Goal: Information Seeking & Learning: Learn about a topic

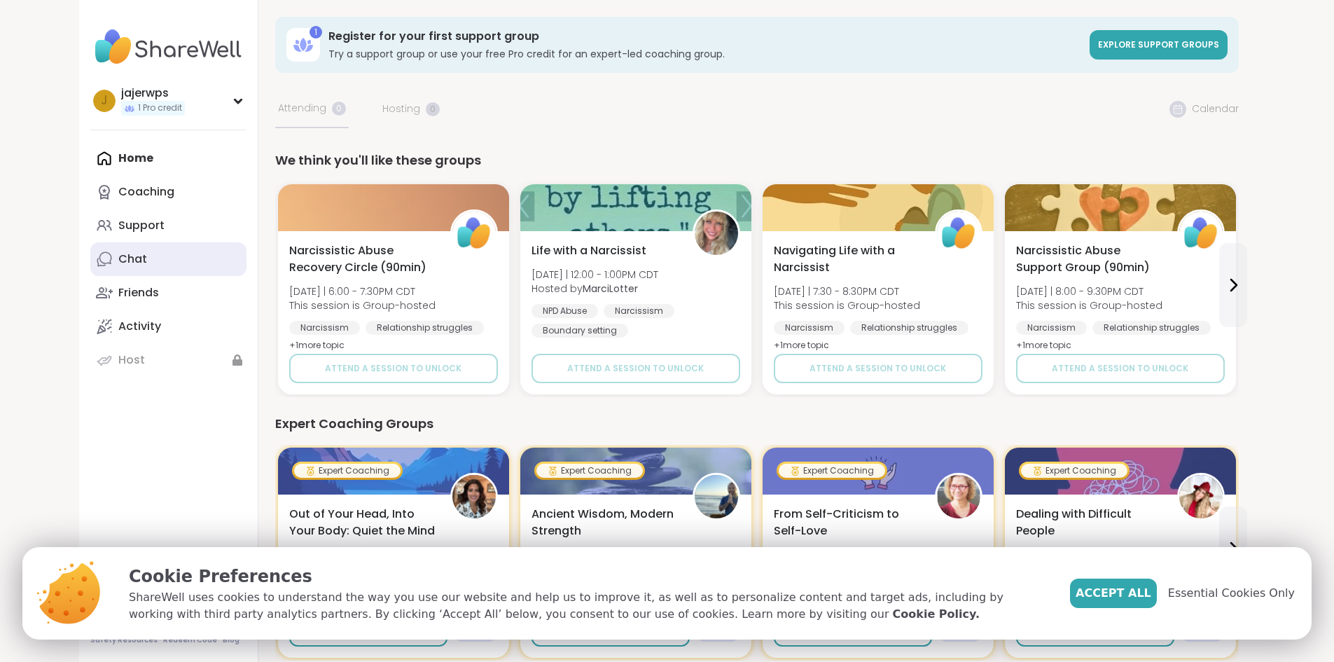
click at [118, 256] on div "Chat" at bounding box center [132, 258] width 29 height 15
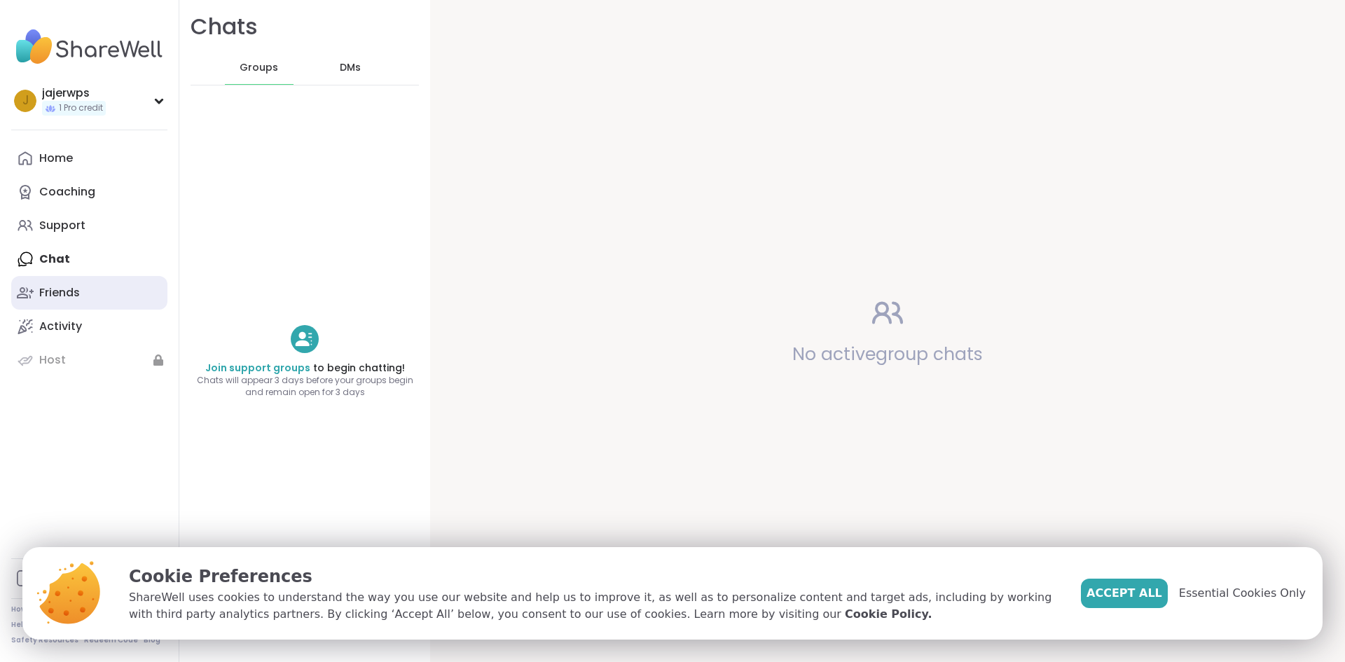
click at [59, 286] on div "Friends" at bounding box center [59, 292] width 41 height 15
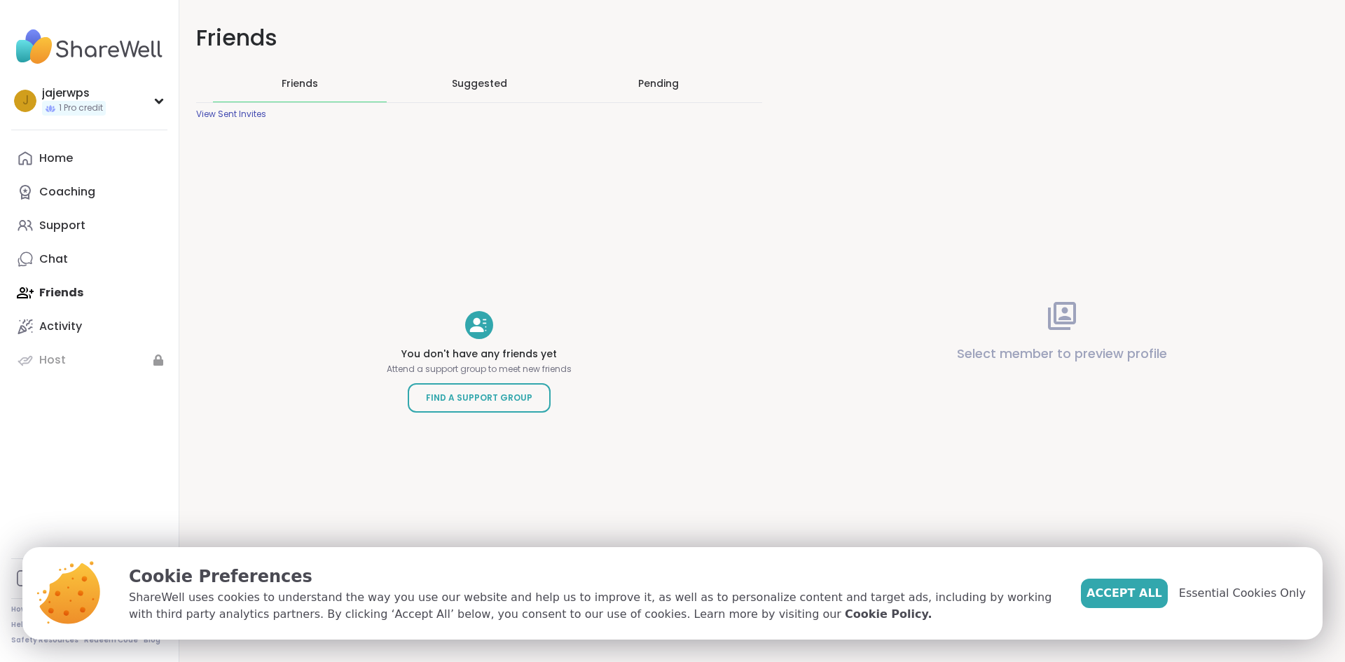
click at [463, 80] on span "Suggested" at bounding box center [479, 83] width 55 height 14
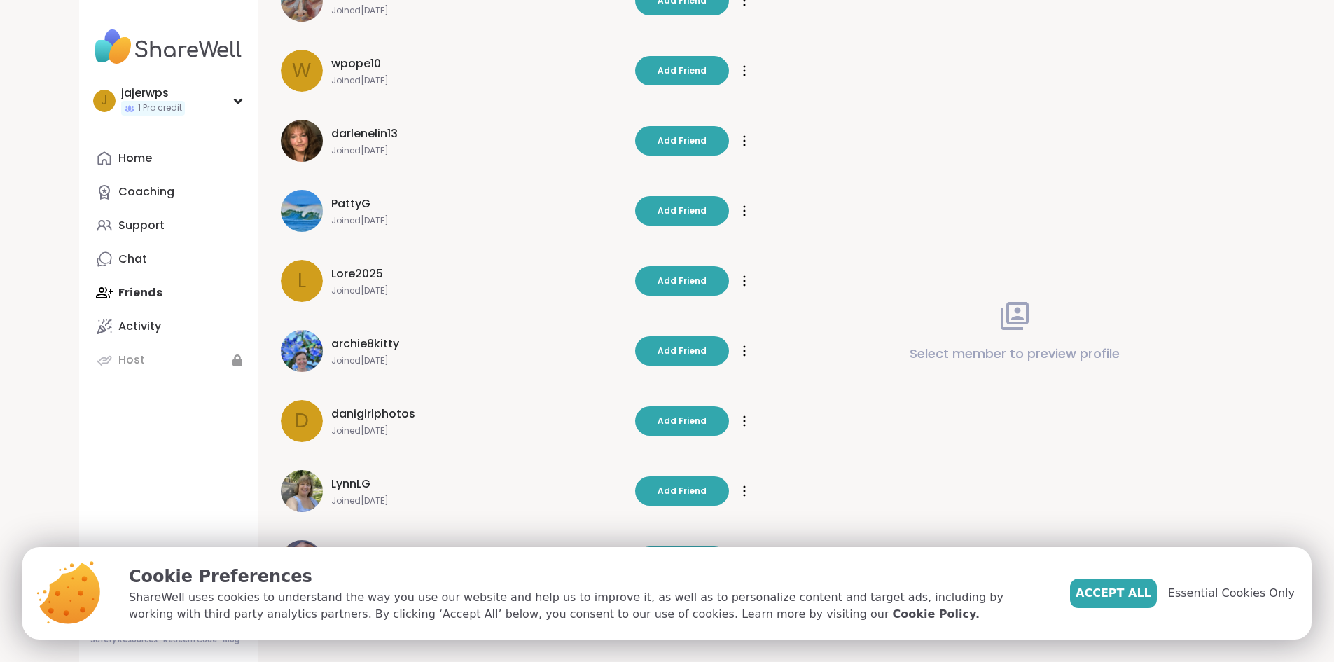
scroll to position [238, 0]
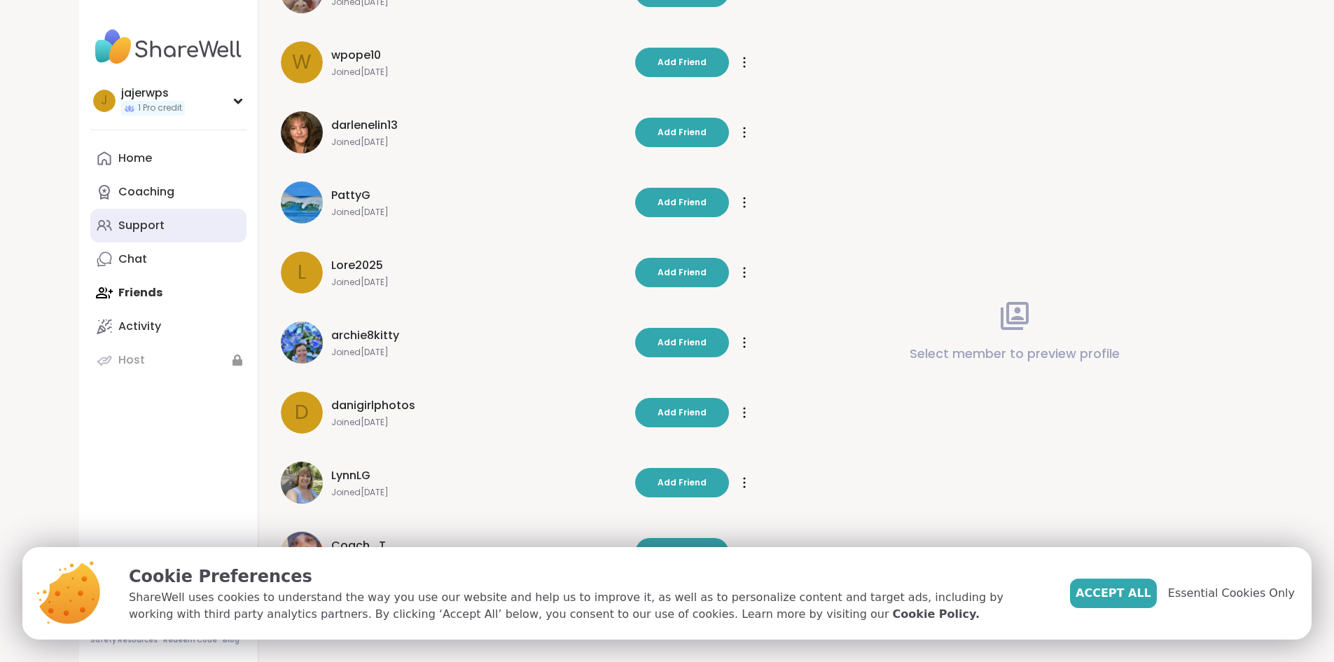
click at [118, 222] on div "Support" at bounding box center [141, 225] width 46 height 15
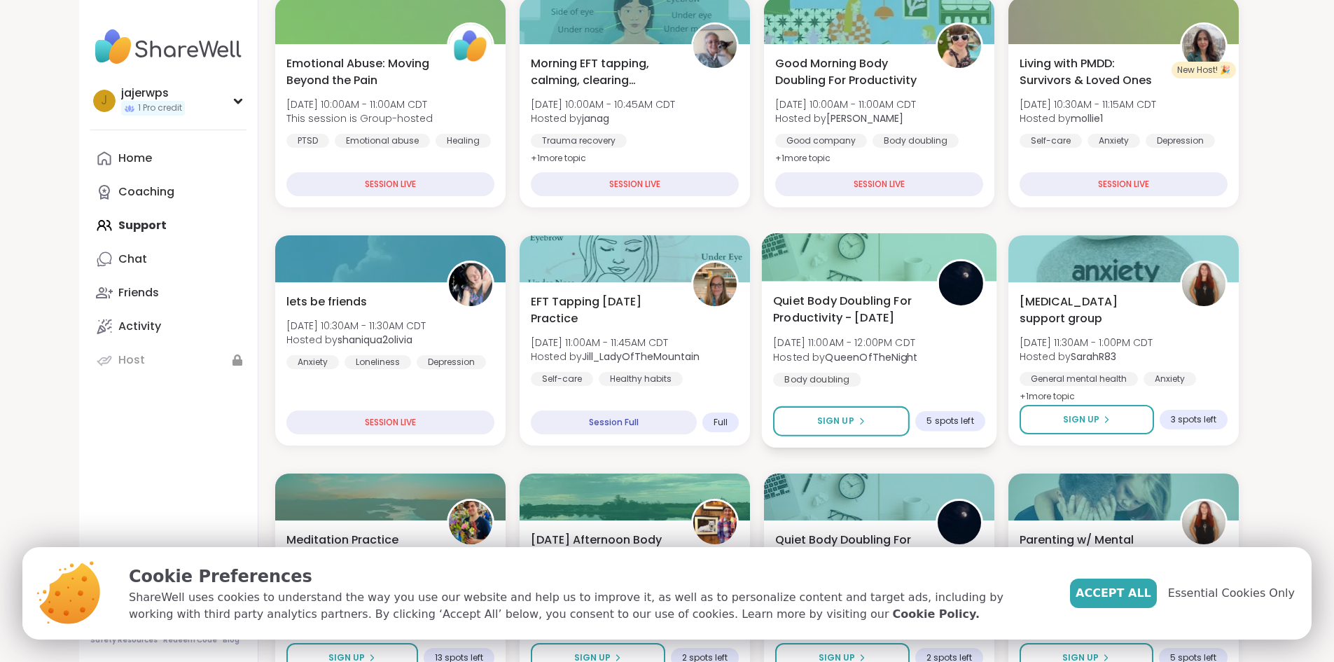
scroll to position [280, 0]
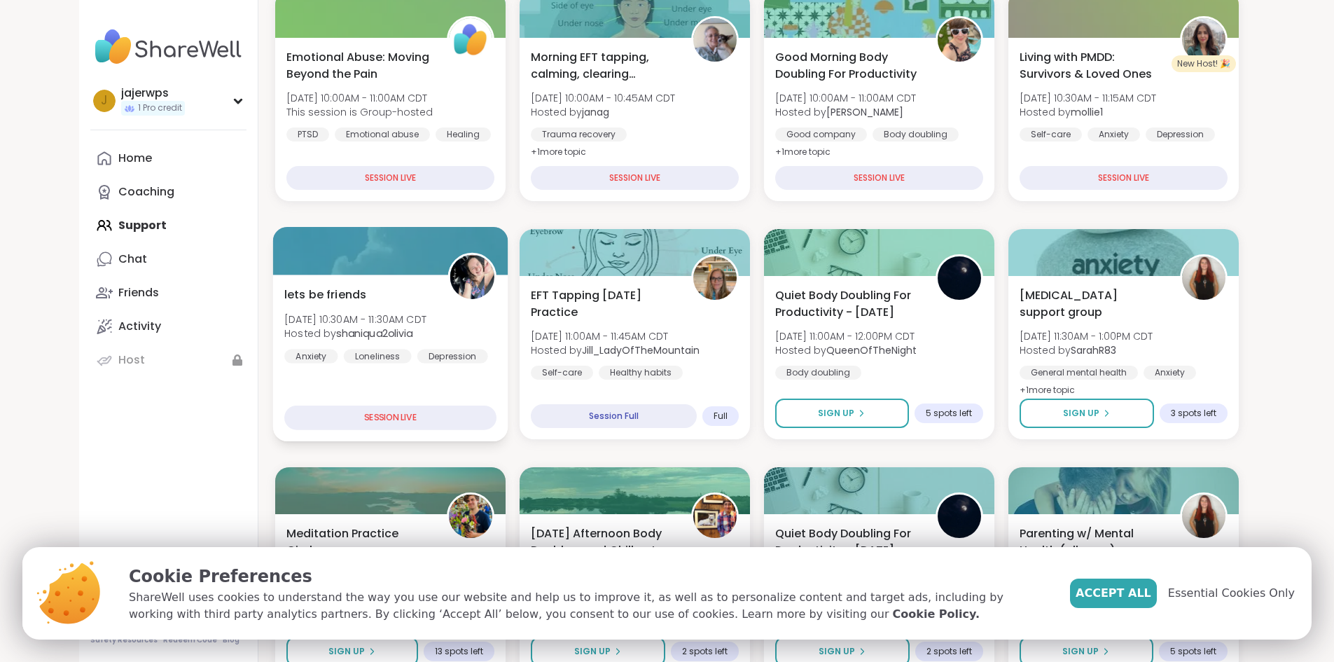
click at [284, 307] on div "lets be friends [DATE] 10:30AM - 11:30AM CDT Hosted by shaniqua2olivia Anxiety …" at bounding box center [390, 324] width 212 height 77
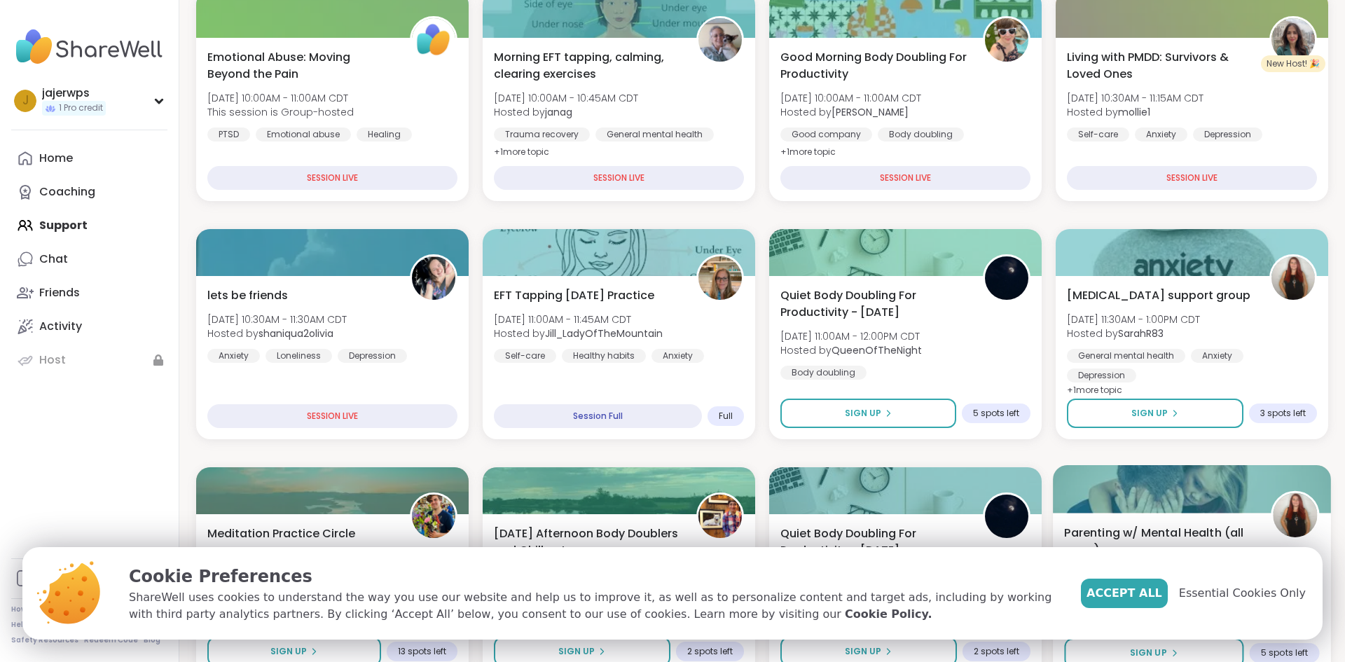
drag, startPoint x: 1245, startPoint y: 597, endPoint x: 1245, endPoint y: 583, distance: 14.0
click at [1245, 597] on span "Essential Cookies Only" at bounding box center [1242, 593] width 127 height 17
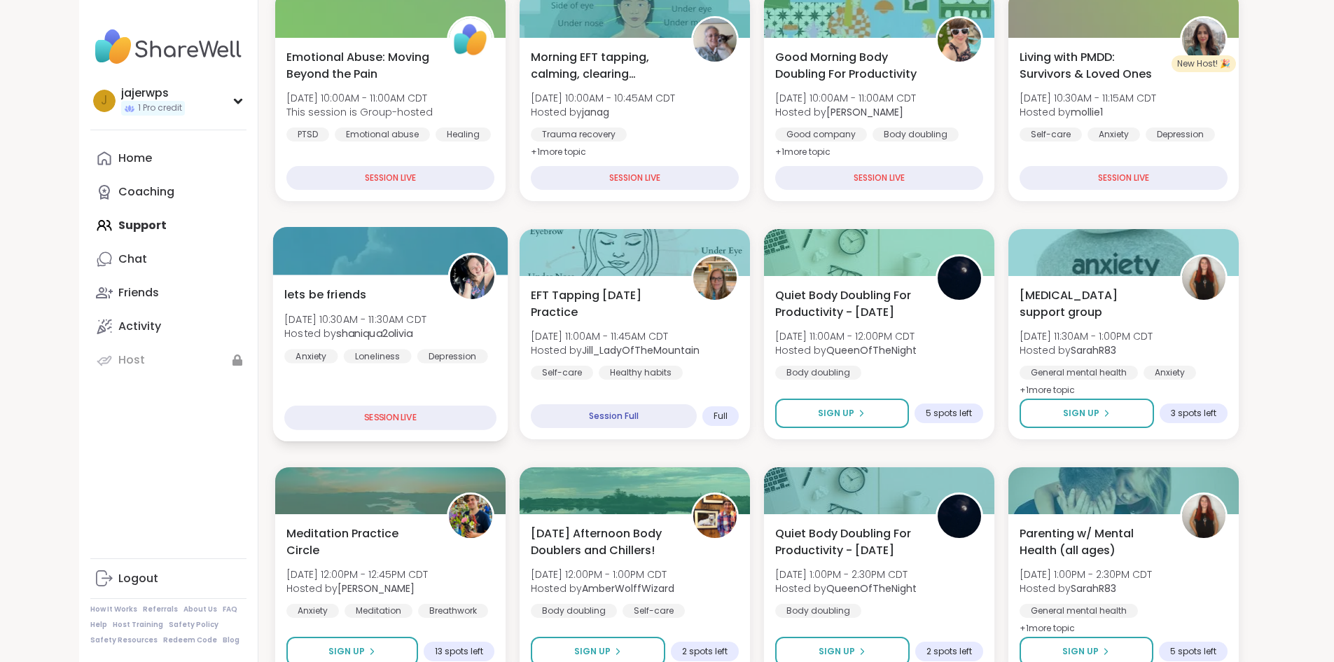
click at [284, 303] on span "lets be friends" at bounding box center [325, 294] width 82 height 17
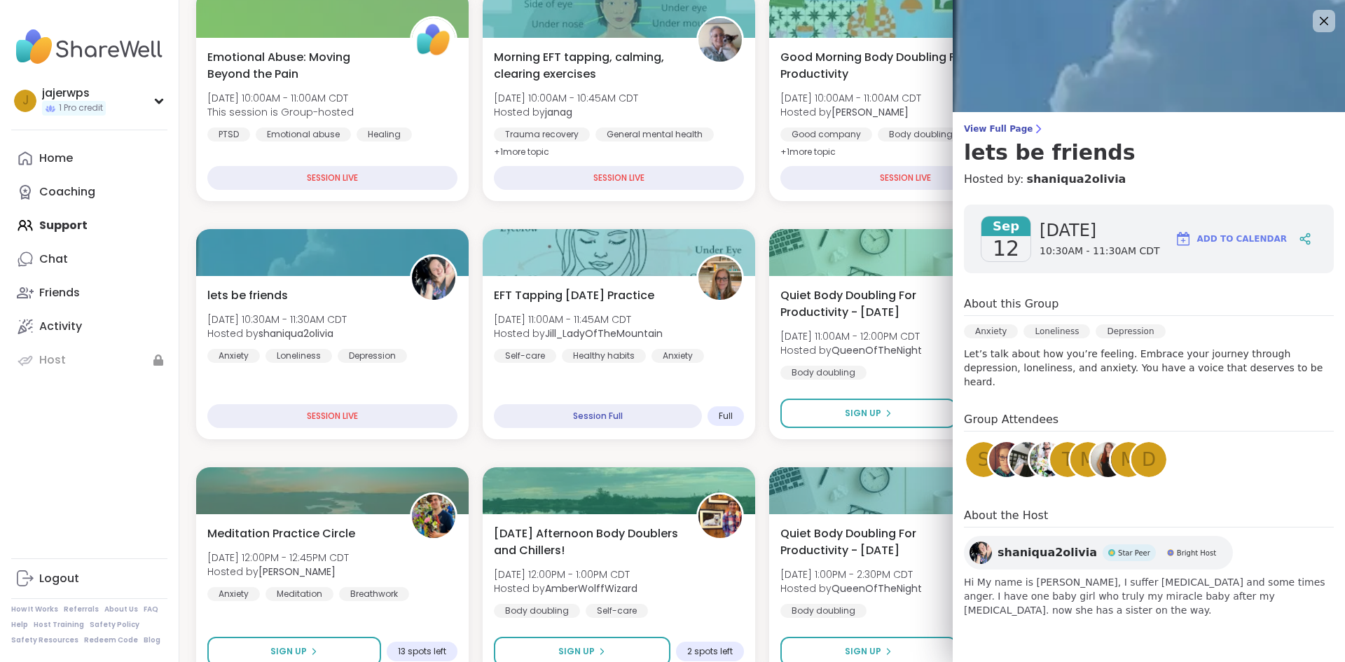
click at [1007, 219] on span "Sep" at bounding box center [1005, 226] width 49 height 20
click at [1192, 353] on p "Let’s talk about how you’re feeling. Embrace your journey through depression, l…" at bounding box center [1149, 368] width 370 height 42
click at [1252, 447] on div "Group Attendees s t M m d" at bounding box center [1149, 448] width 370 height 74
click at [1245, 575] on span "Hi My name is [PERSON_NAME], I suffer [MEDICAL_DATA] and some times anger. I ha…" at bounding box center [1149, 596] width 370 height 42
click at [331, 412] on div "SESSION LIVE" at bounding box center [332, 418] width 255 height 25
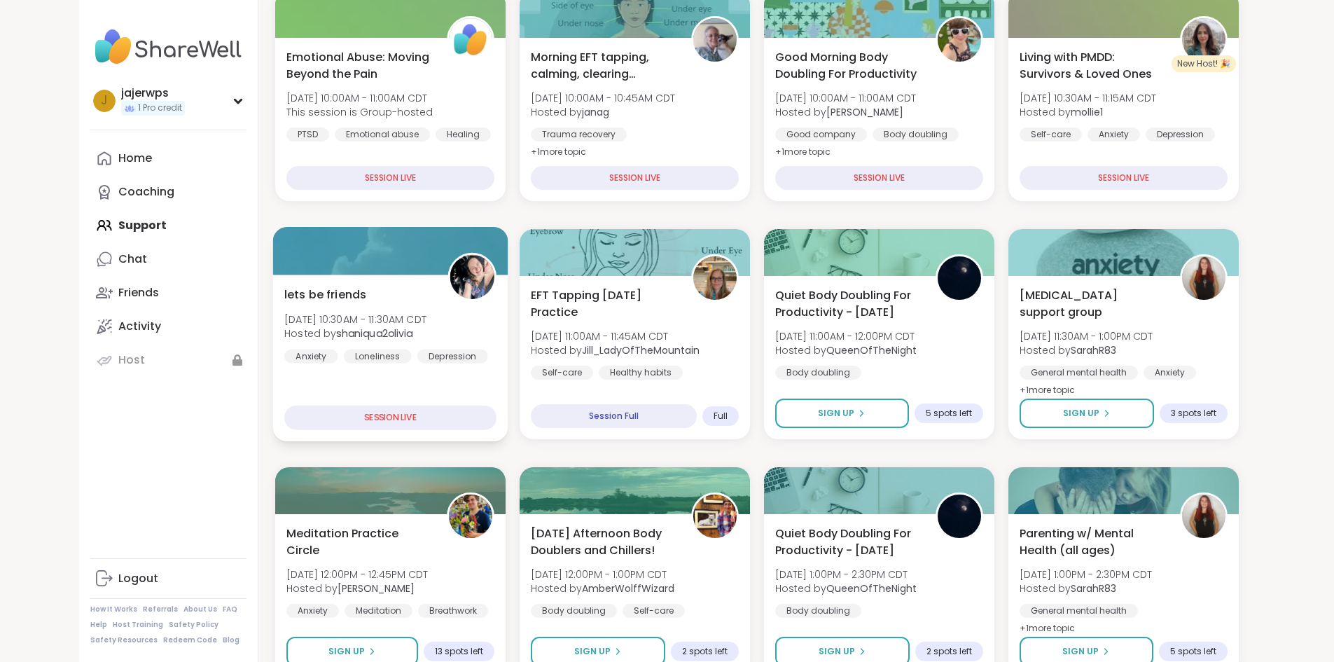
click at [319, 419] on div "SESSION LIVE" at bounding box center [390, 418] width 212 height 25
click at [320, 418] on div "SESSION LIVE" at bounding box center [390, 418] width 212 height 25
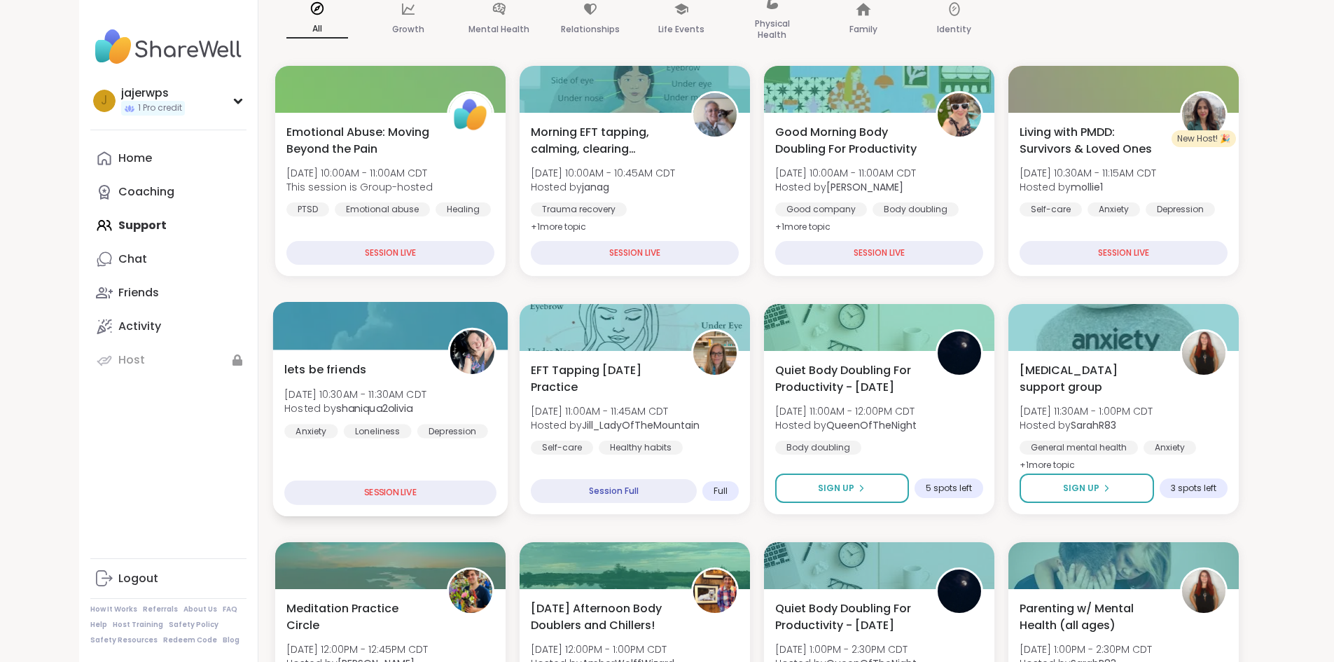
scroll to position [70, 0]
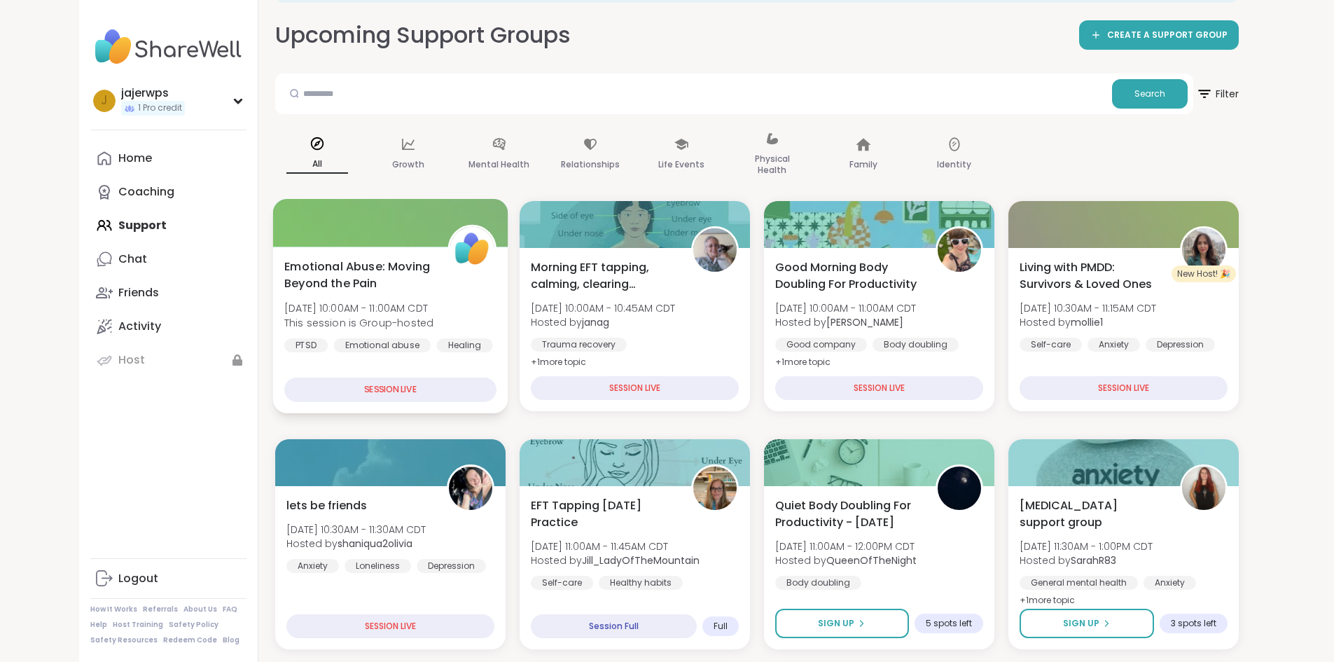
click at [334, 387] on div "SESSION LIVE" at bounding box center [390, 390] width 212 height 25
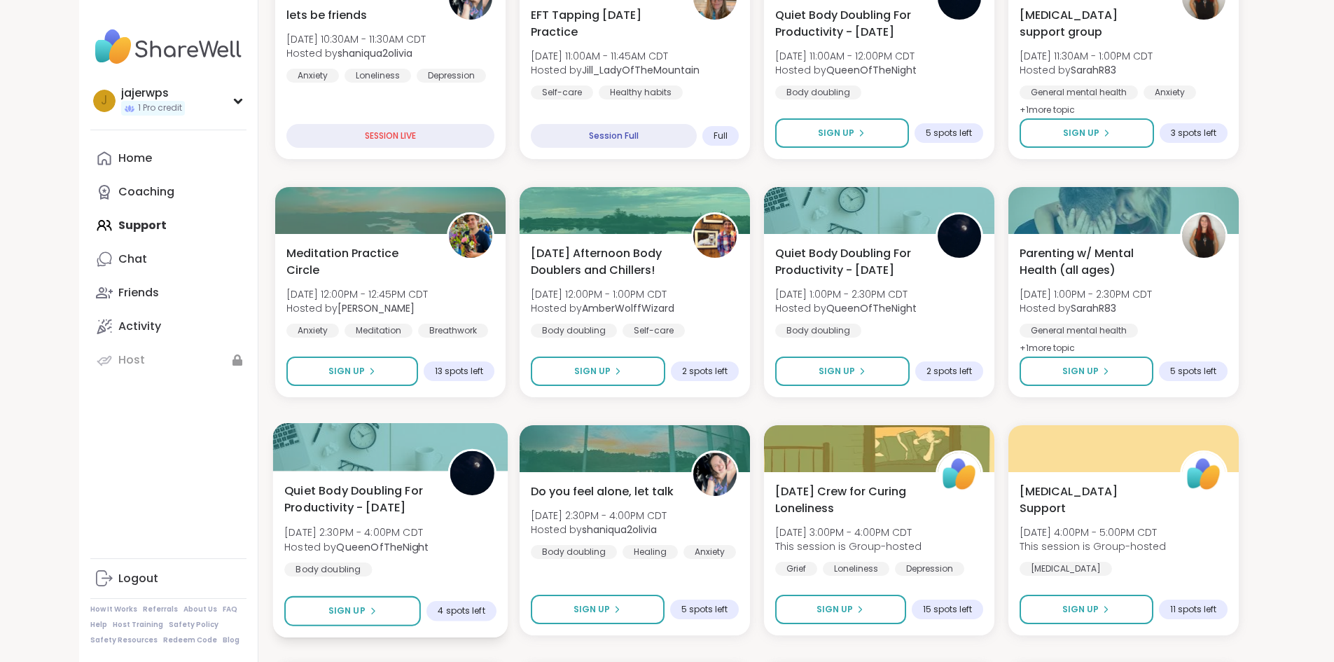
scroll to position [0, 0]
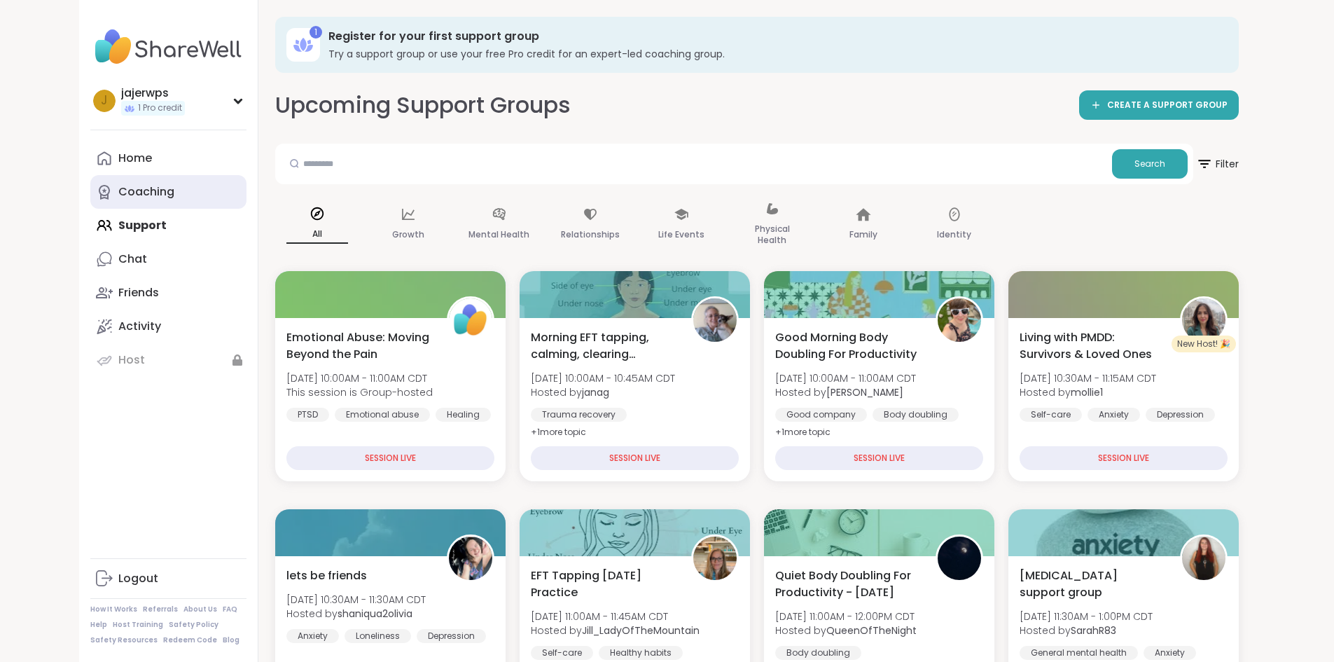
click at [118, 198] on div "Coaching" at bounding box center [146, 191] width 56 height 15
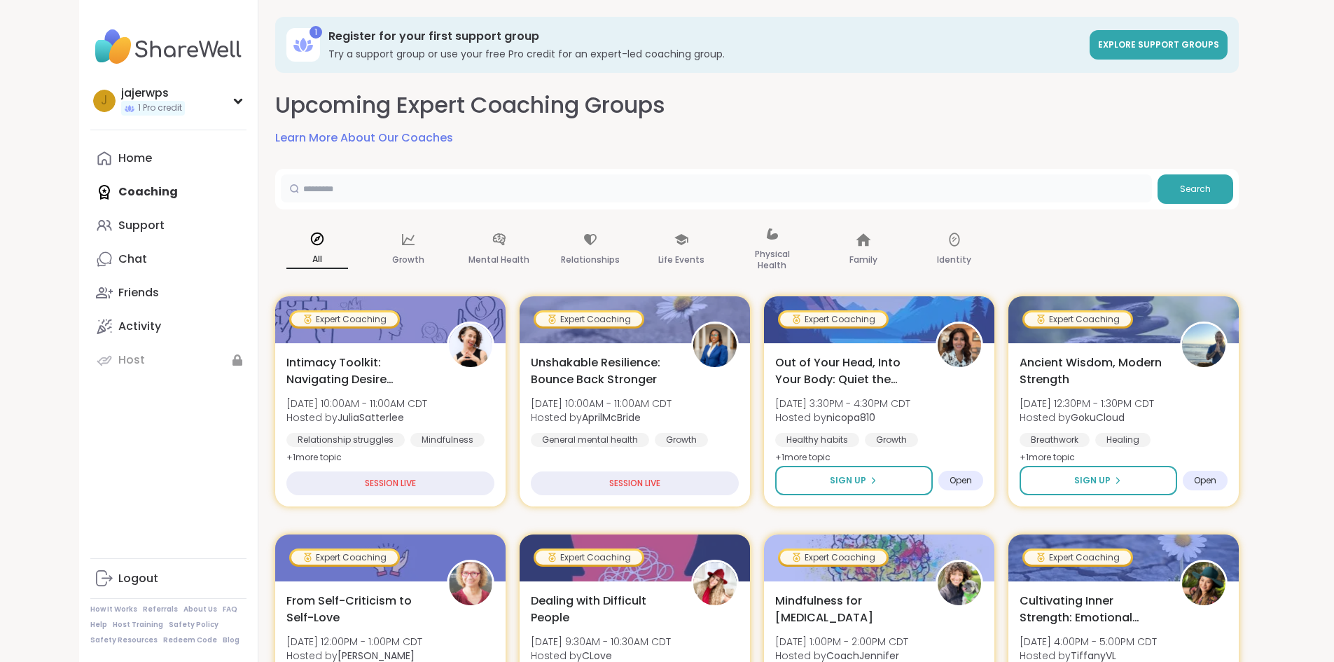
click at [365, 195] on input "text" at bounding box center [716, 188] width 871 height 28
type input "**********"
click at [1233, 177] on button "Search" at bounding box center [1196, 188] width 76 height 29
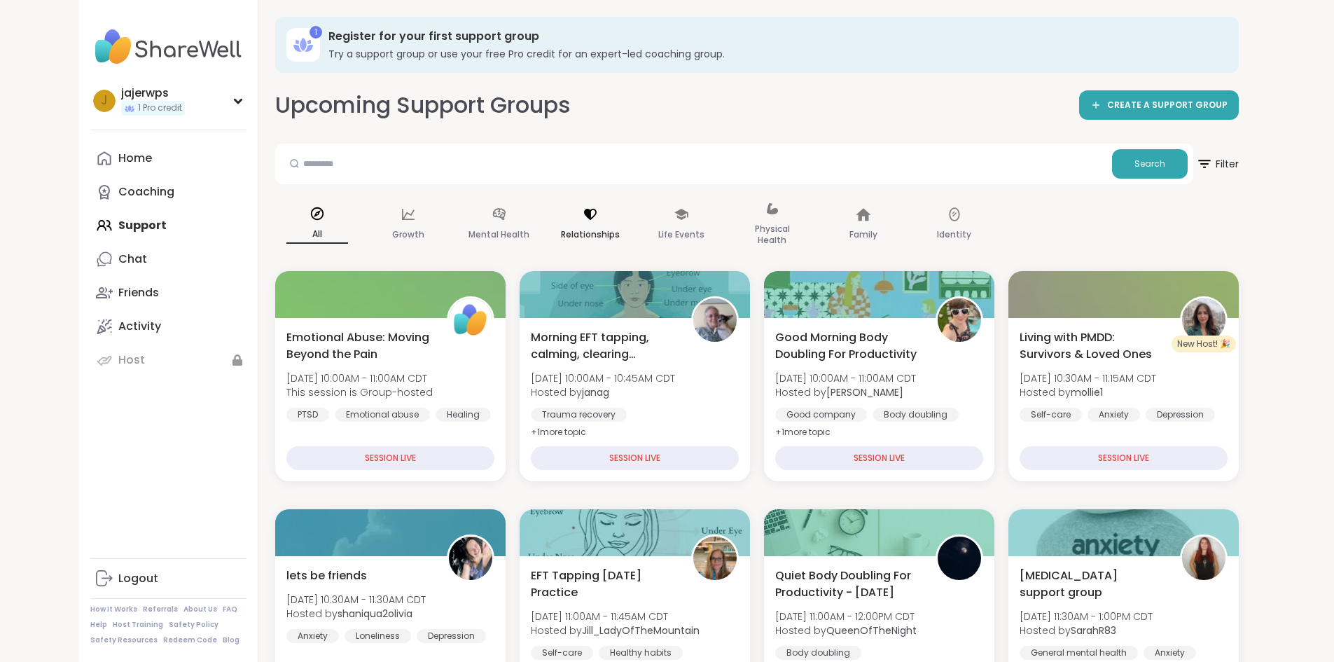
click at [561, 234] on p "Relationships" at bounding box center [590, 234] width 59 height 17
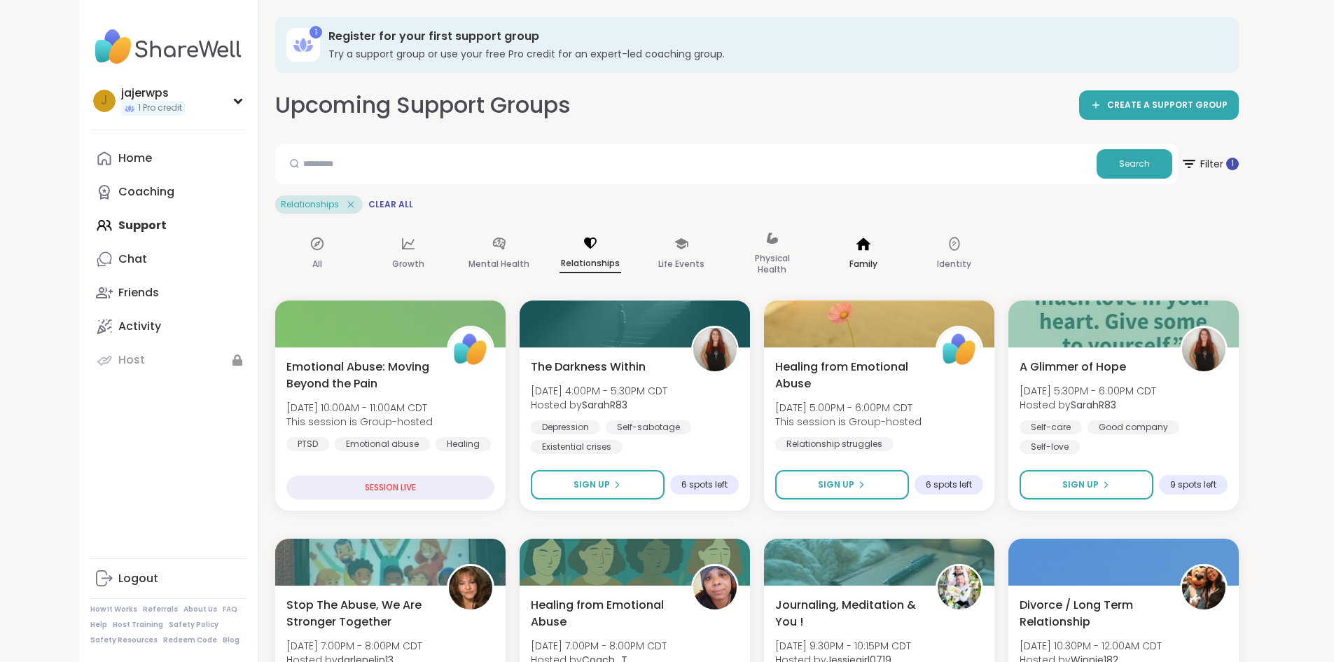
click at [850, 261] on p "Family" at bounding box center [864, 264] width 28 height 17
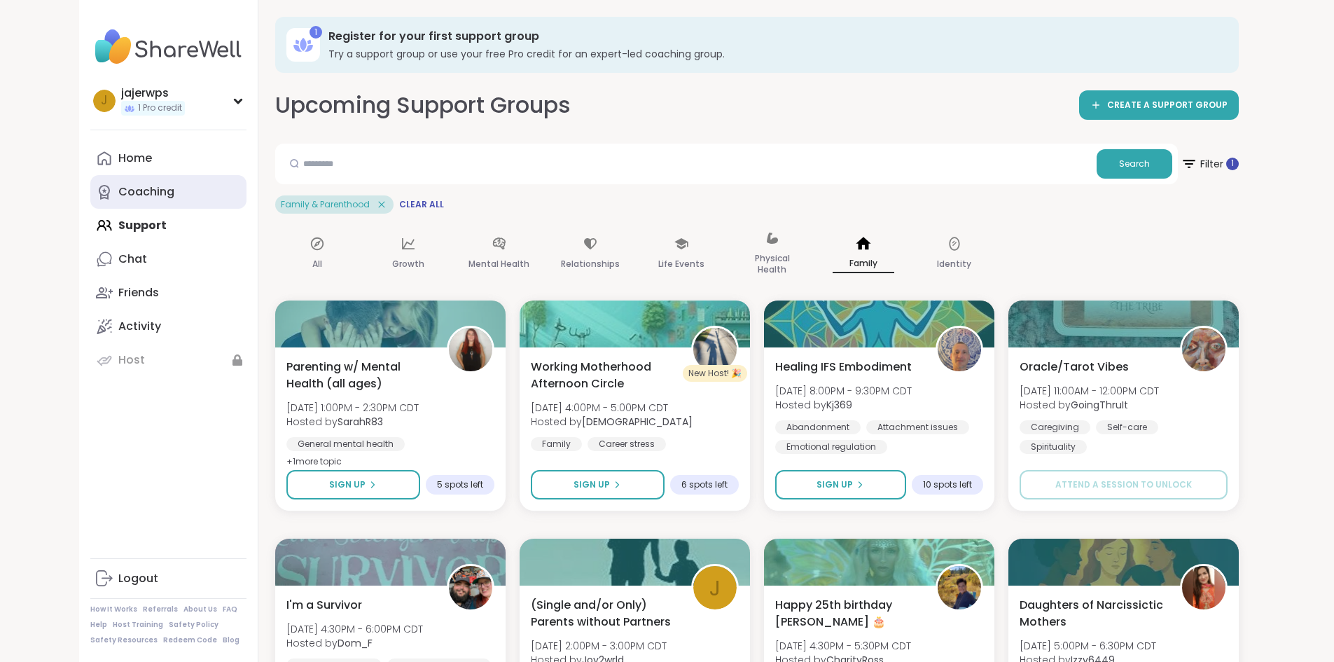
click at [118, 199] on div "Coaching" at bounding box center [146, 191] width 56 height 15
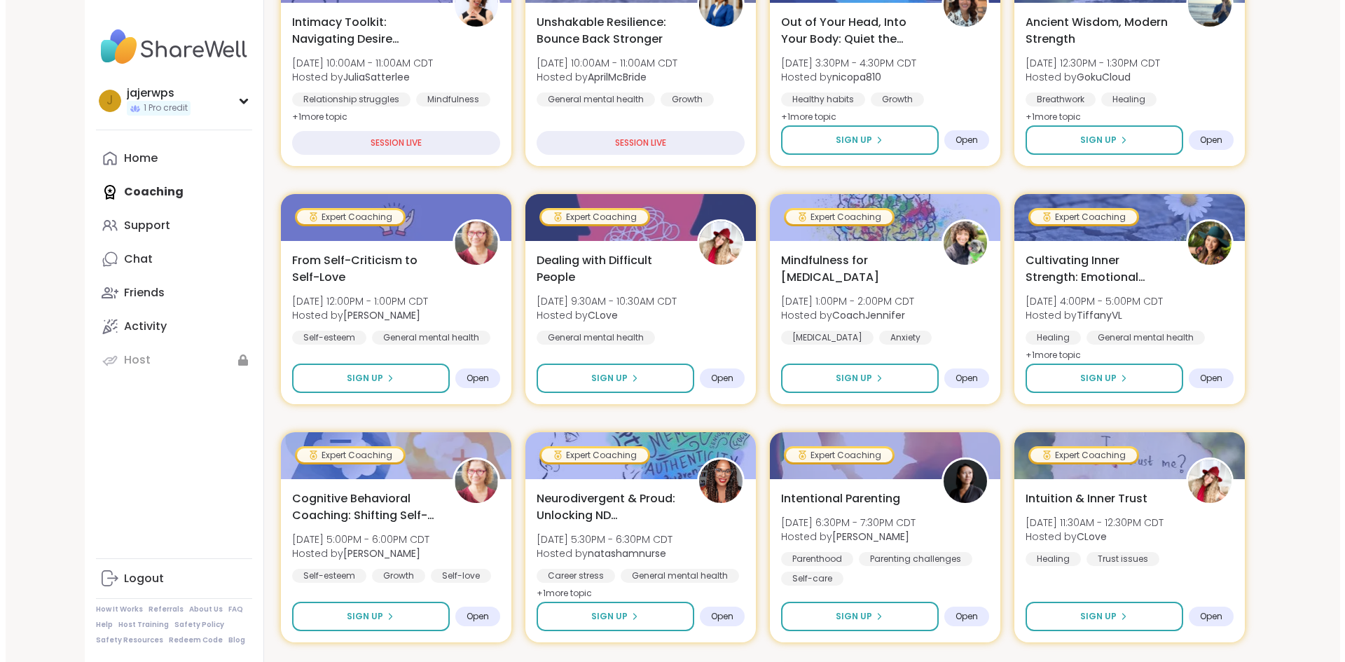
scroll to position [490, 0]
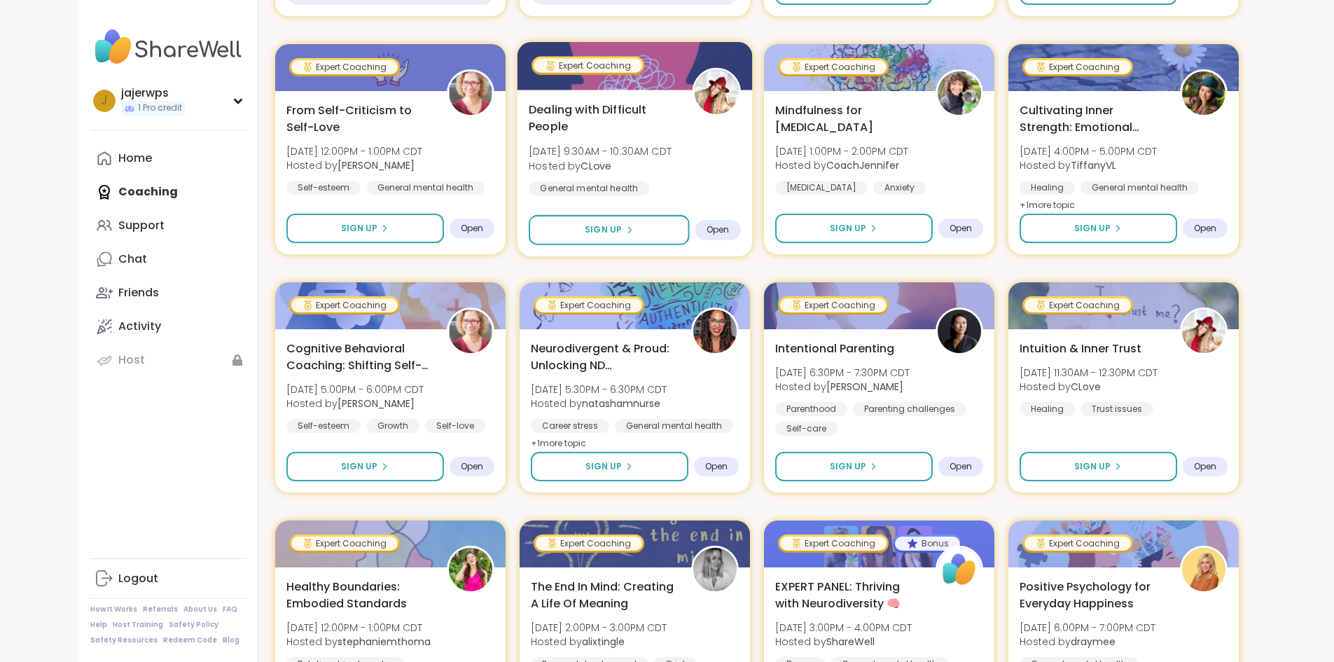
click at [718, 93] on img at bounding box center [716, 92] width 44 height 44
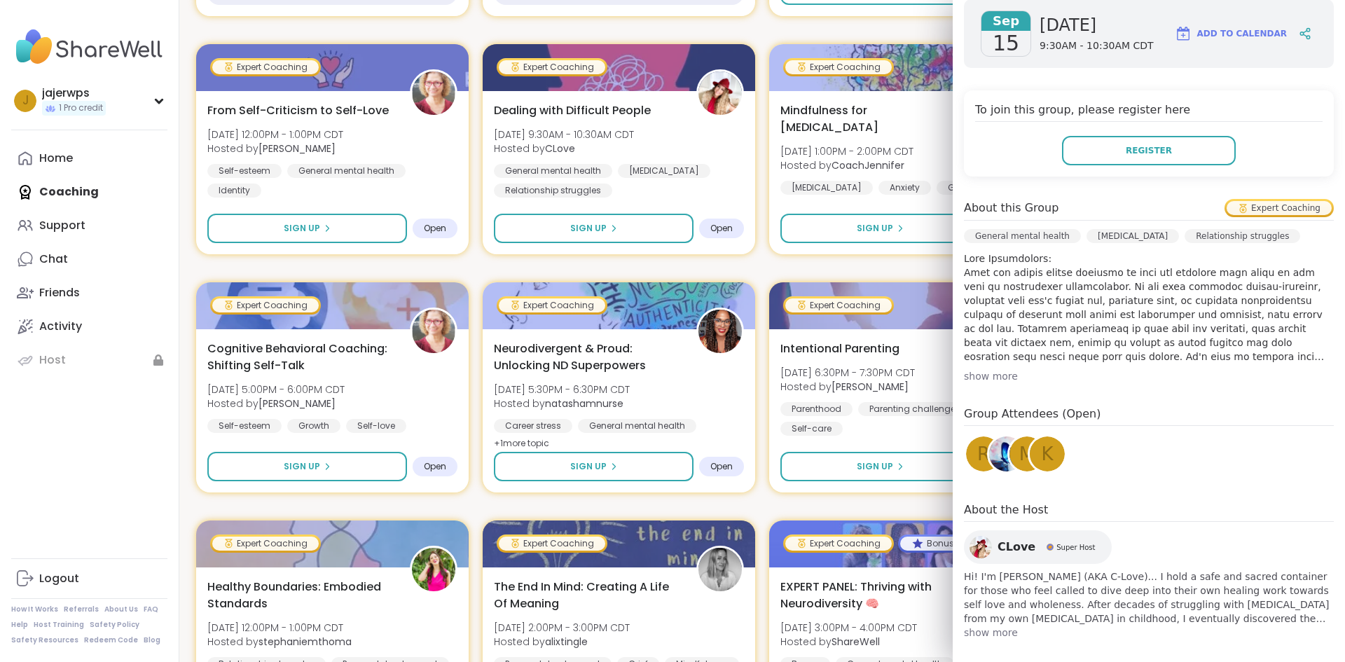
scroll to position [216, 0]
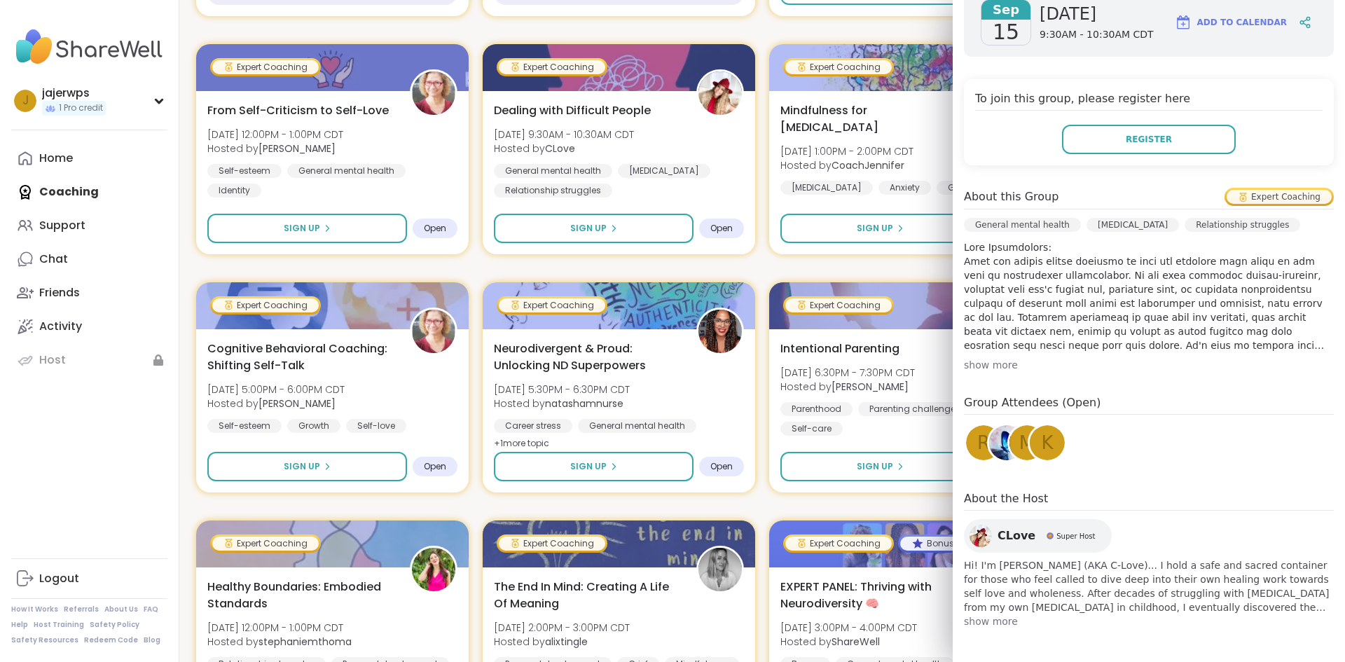
click at [984, 623] on span "show more" at bounding box center [1149, 621] width 370 height 14
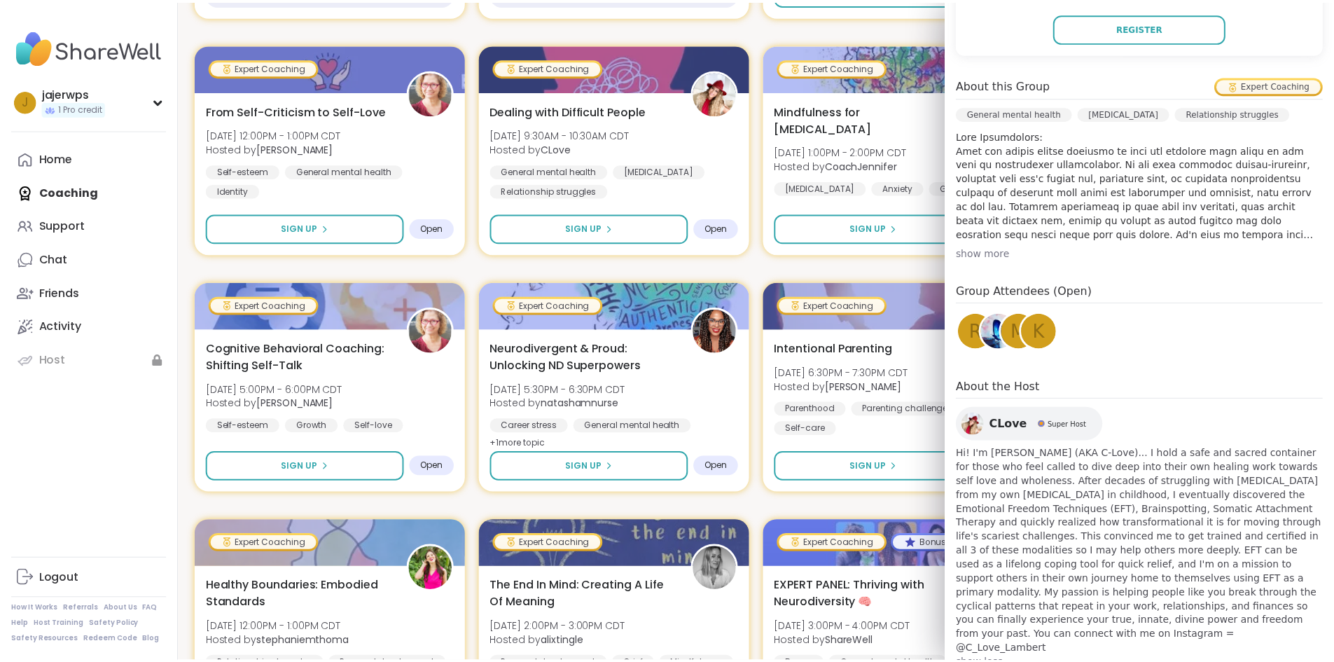
scroll to position [0, 0]
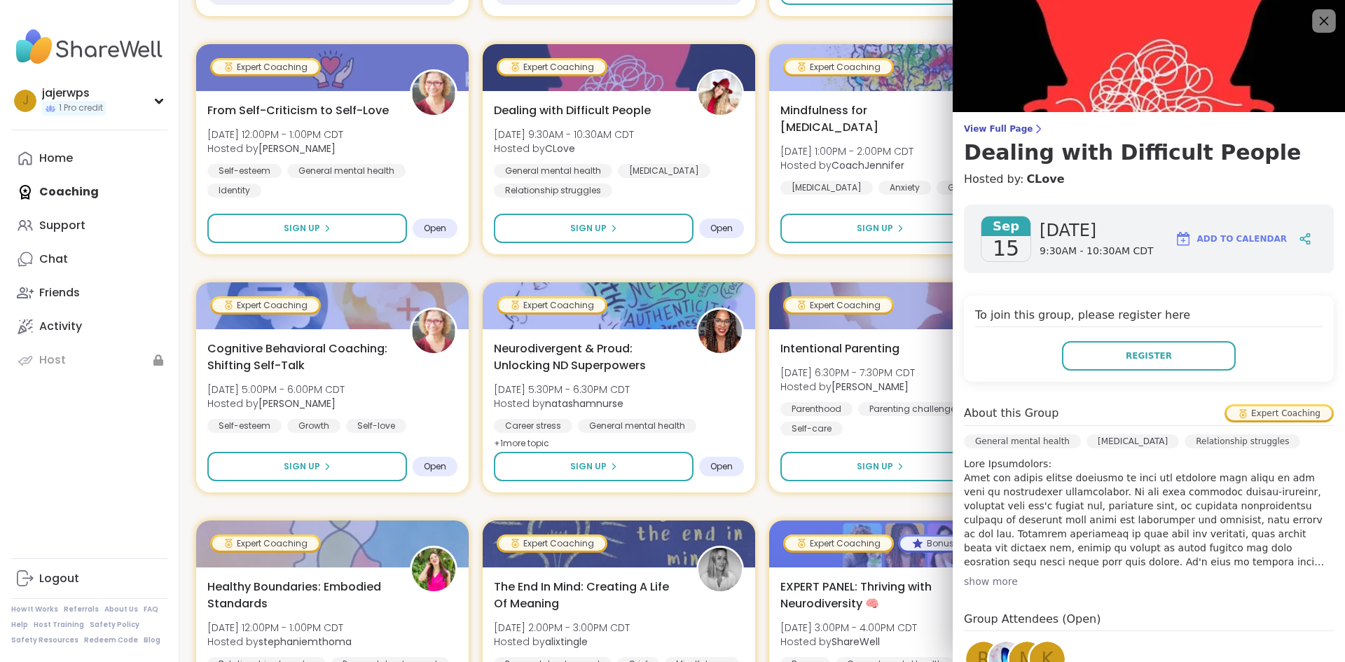
click at [1315, 18] on icon at bounding box center [1324, 21] width 18 height 18
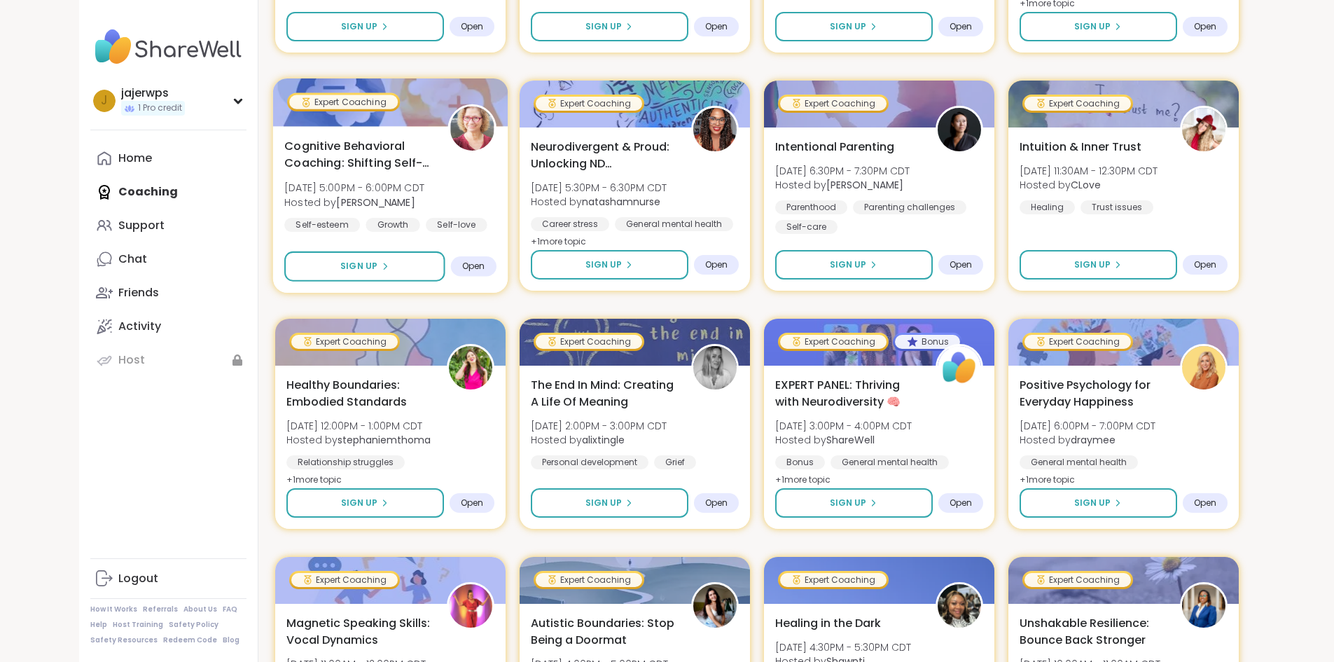
scroll to position [490, 0]
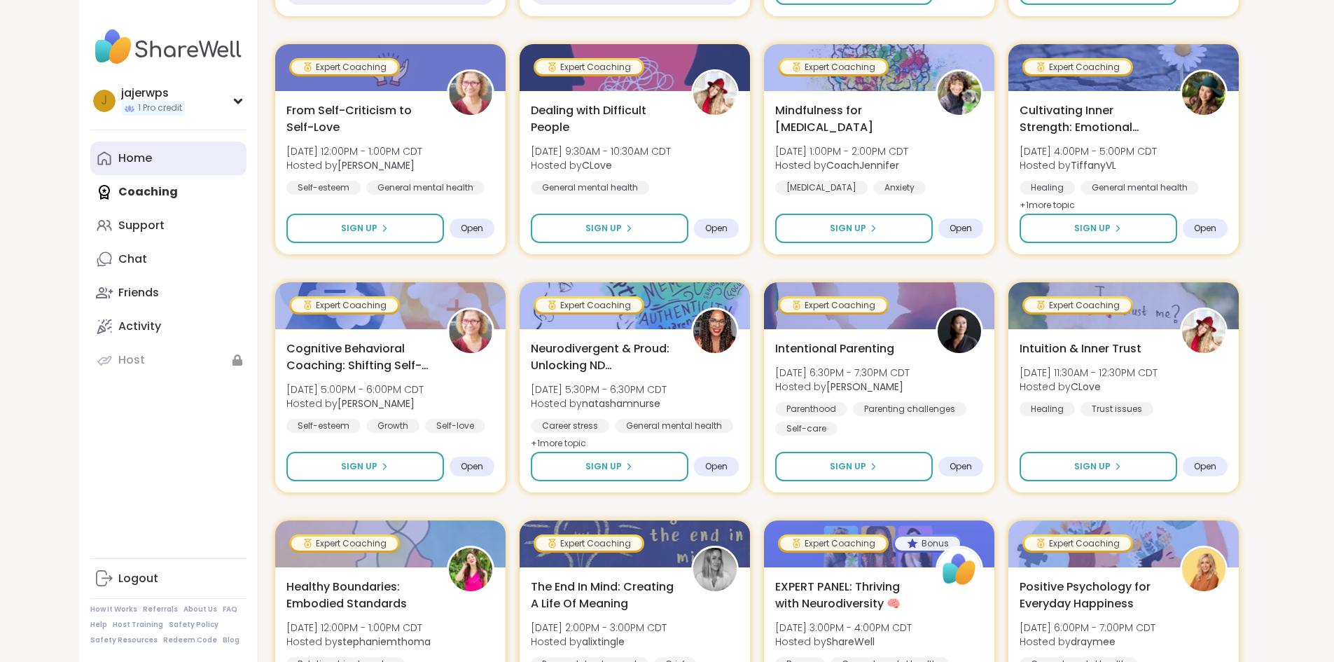
click at [118, 161] on div "Home" at bounding box center [135, 158] width 34 height 15
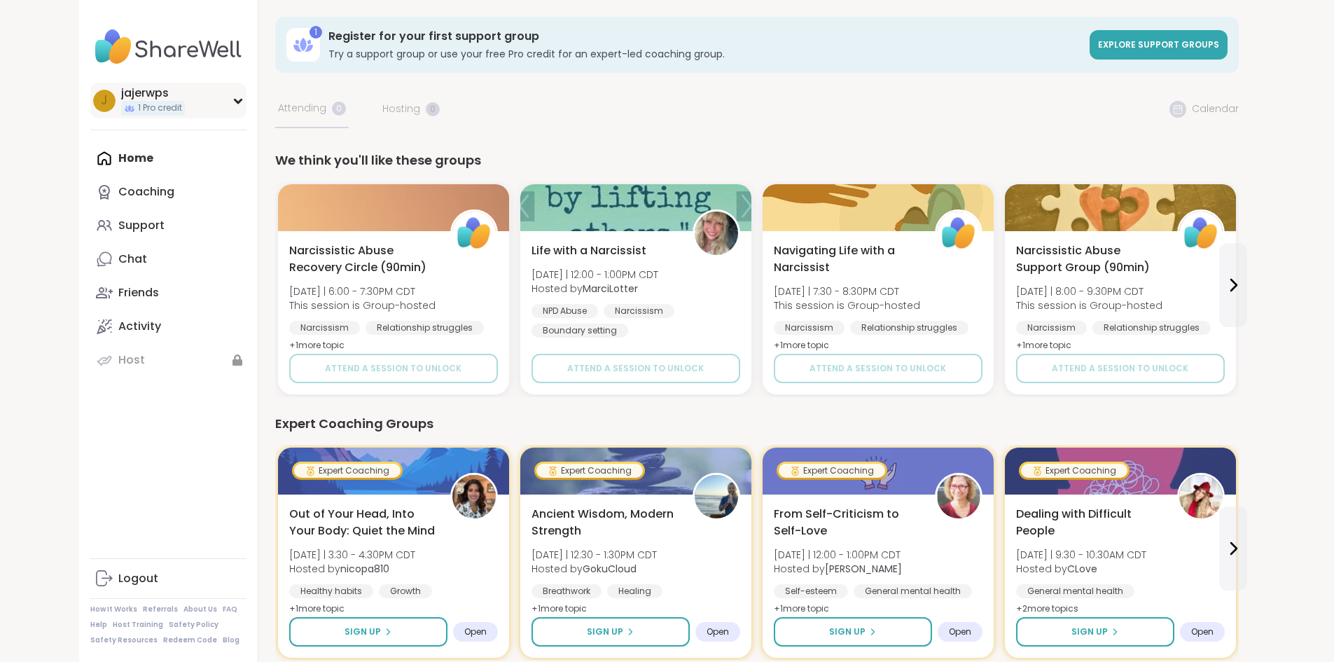
click at [233, 102] on icon at bounding box center [238, 100] width 11 height 7
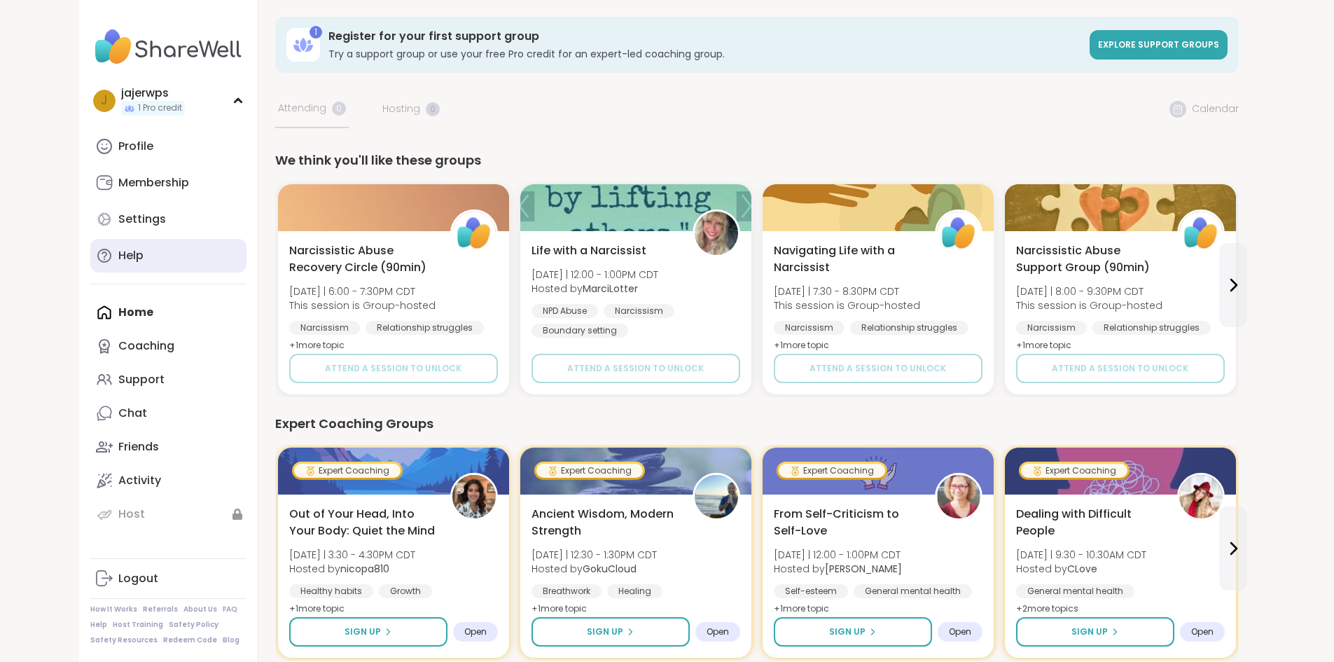
click at [118, 254] on div "Help" at bounding box center [130, 255] width 25 height 15
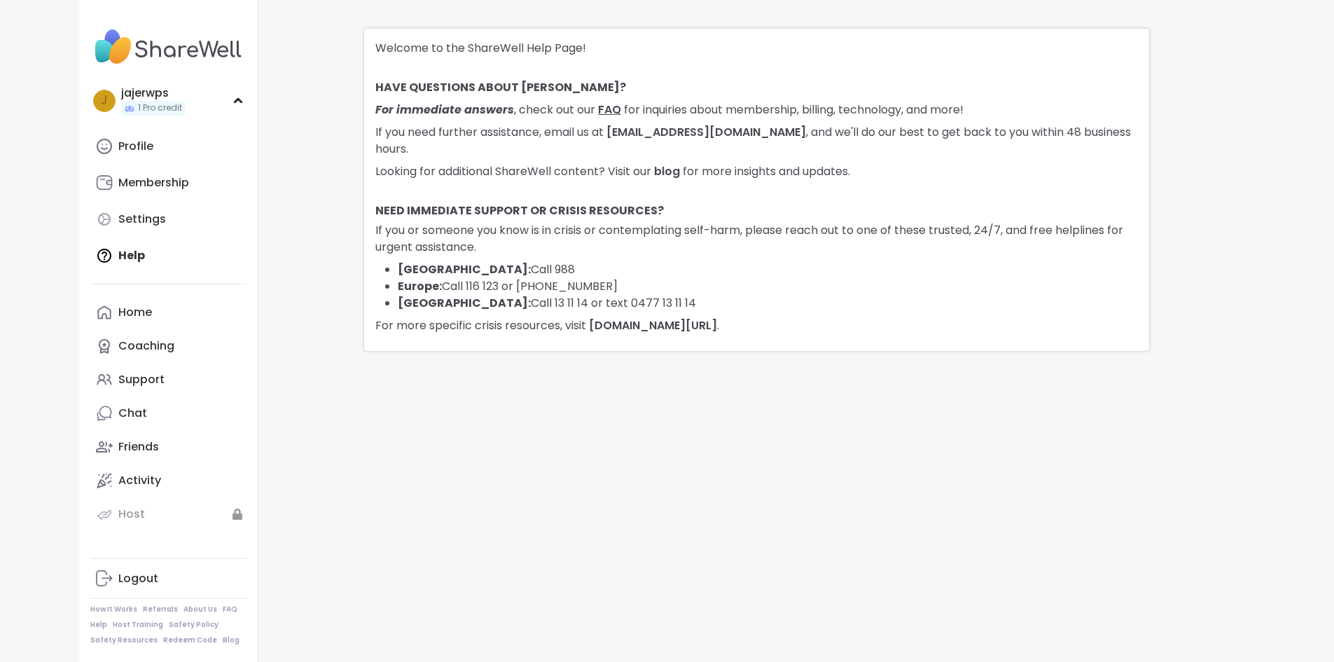
click at [614, 112] on link "FAQ" at bounding box center [609, 110] width 23 height 16
